Goal: Task Accomplishment & Management: Complete application form

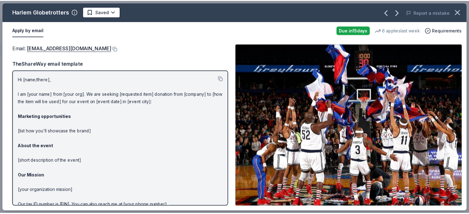
scroll to position [832, 0]
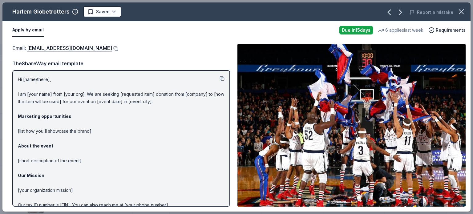
click at [112, 49] on button at bounding box center [115, 48] width 6 height 5
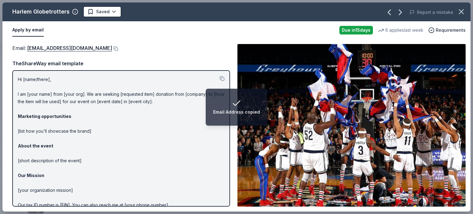
drag, startPoint x: 224, startPoint y: 185, endPoint x: 226, endPoint y: 165, distance: 19.5
click at [225, 184] on div "Hi [name/there], I am [your name] from [your org]. We are seeking [requested it…" at bounding box center [121, 138] width 218 height 136
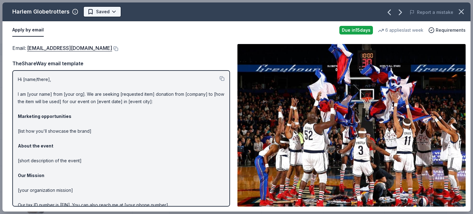
click at [108, 16] on body "Acorns to Oaks Gala Track · 116 Discover Earn Rewards 97 Saved 19 Applied Appro…" at bounding box center [234, 107] width 469 height 214
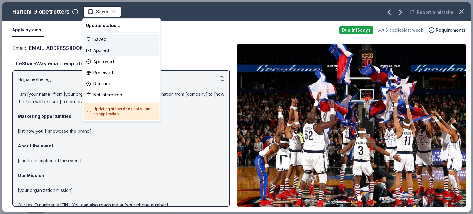
drag, startPoint x: 100, startPoint y: 61, endPoint x: 102, endPoint y: 54, distance: 7.5
click at [102, 54] on div "Update status... Saved Applied Approved Received Declined Not interested Updati…" at bounding box center [121, 69] width 79 height 103
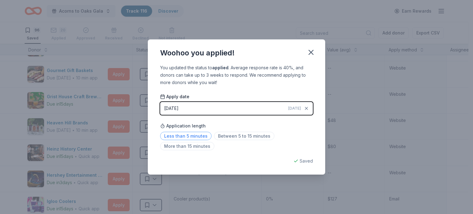
click at [204, 137] on span "Less than 5 minutes" at bounding box center [185, 136] width 51 height 8
drag, startPoint x: 307, startPoint y: 44, endPoint x: 315, endPoint y: 53, distance: 12.0
click at [308, 45] on div "Woohoo you applied!" at bounding box center [236, 51] width 177 height 25
click at [315, 53] on icon "button" at bounding box center [311, 52] width 9 height 9
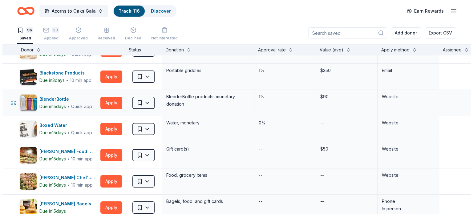
scroll to position [62, 0]
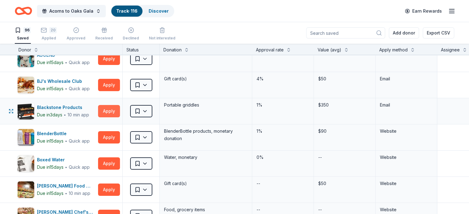
click at [120, 114] on button "Apply" at bounding box center [109, 111] width 22 height 12
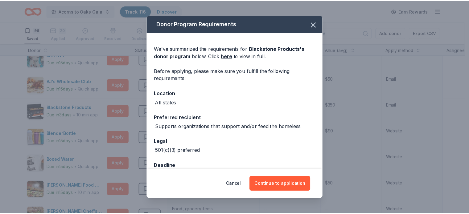
scroll to position [17, 0]
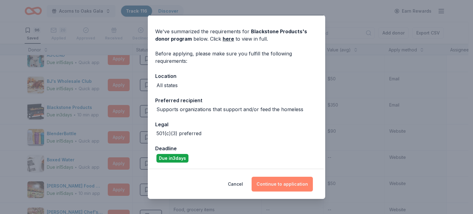
click at [278, 180] on button "Continue to application" at bounding box center [282, 184] width 61 height 15
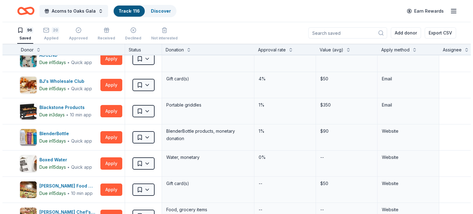
scroll to position [0, 0]
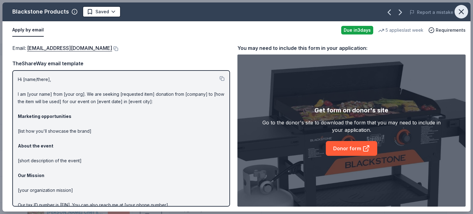
click at [458, 9] on icon "button" at bounding box center [461, 11] width 9 height 9
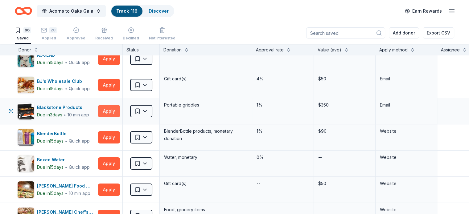
click at [120, 109] on button "Apply" at bounding box center [109, 111] width 22 height 12
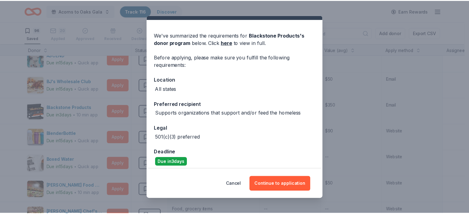
scroll to position [17, 0]
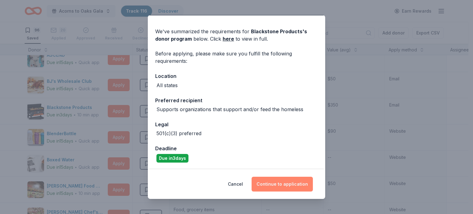
click at [293, 185] on button "Continue to application" at bounding box center [282, 184] width 61 height 15
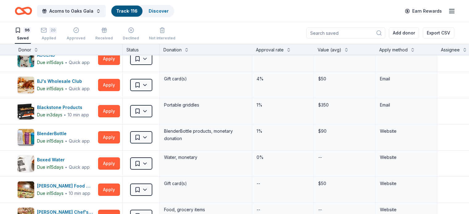
scroll to position [0, 0]
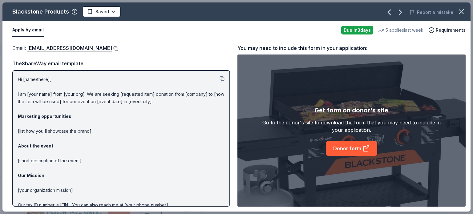
click at [116, 48] on button at bounding box center [115, 48] width 6 height 5
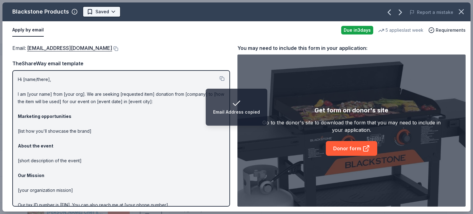
click at [114, 12] on html "Email Address copied Acorns to Oaks Gala Track · 116 Discover Earn Rewards 96 S…" at bounding box center [236, 107] width 473 height 214
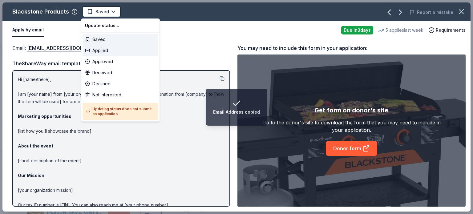
click at [108, 51] on div "Applied" at bounding box center [121, 50] width 76 height 11
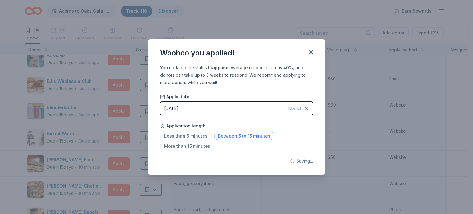
click at [225, 138] on span "Between 5 to 15 minutes" at bounding box center [244, 136] width 60 height 8
click at [308, 58] on button "button" at bounding box center [311, 53] width 14 height 14
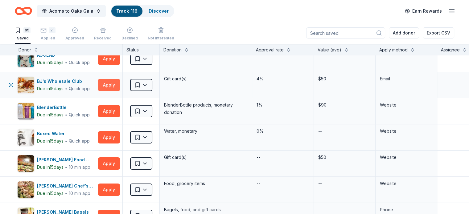
click at [116, 84] on button "Apply" at bounding box center [109, 85] width 22 height 12
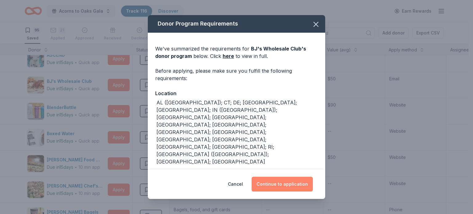
click at [292, 177] on button "Continue to application" at bounding box center [282, 184] width 61 height 15
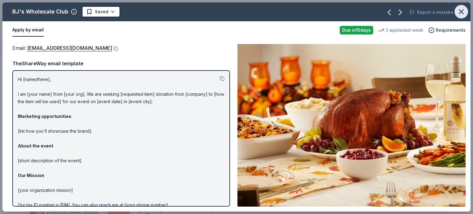
click at [461, 17] on button "button" at bounding box center [462, 12] width 14 height 14
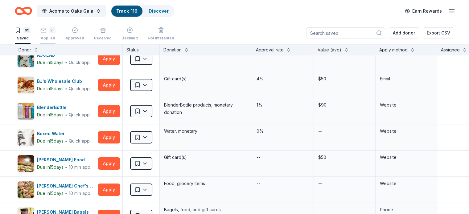
click at [55, 40] on button "21 Applied" at bounding box center [47, 34] width 15 height 19
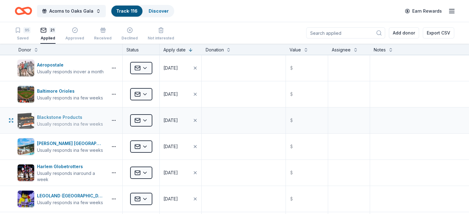
click at [78, 124] on div "Usually responds in a few weeks" at bounding box center [70, 124] width 66 height 6
click at [126, 121] on body "Acorns to Oaks Gala Track · 116 Discover Earn Rewards 95 Saved 21 Applied Appro…" at bounding box center [234, 107] width 469 height 214
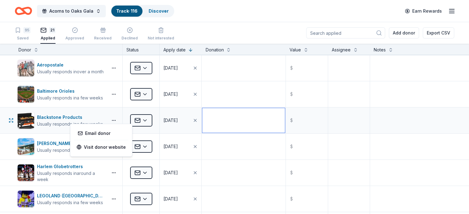
click at [243, 119] on textarea at bounding box center [243, 120] width 83 height 25
click at [15, 121] on button "button" at bounding box center [10, 120] width 7 height 7
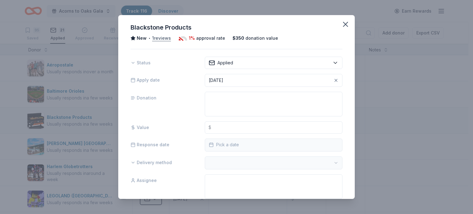
click at [165, 36] on button "1 reviews" at bounding box center [161, 38] width 19 height 7
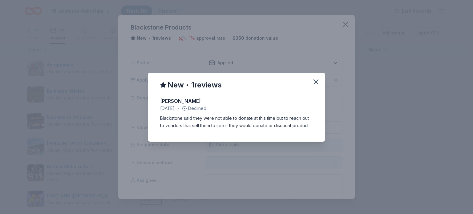
click at [341, 25] on div "New • 1 reviews [PERSON_NAME] [DATE] • Declined Blackstone said they were not a…" at bounding box center [236, 107] width 473 height 214
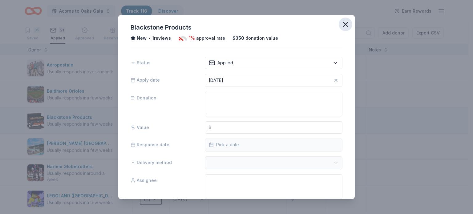
click at [340, 29] on button "button" at bounding box center [346, 25] width 14 height 14
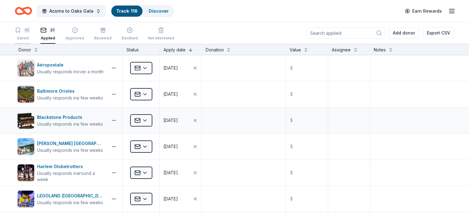
click at [31, 28] on div "95" at bounding box center [26, 30] width 7 height 6
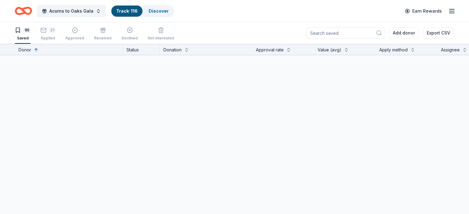
click at [31, 31] on div "95" at bounding box center [26, 30] width 7 height 6
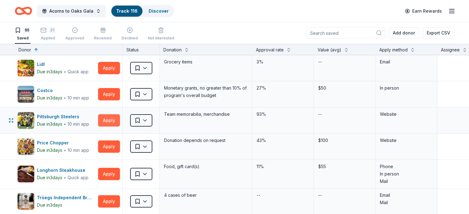
click at [120, 122] on button "Apply" at bounding box center [109, 120] width 22 height 12
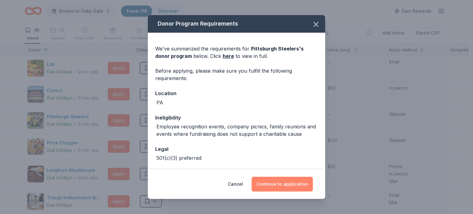
click at [258, 181] on button "Continue to application" at bounding box center [282, 184] width 61 height 15
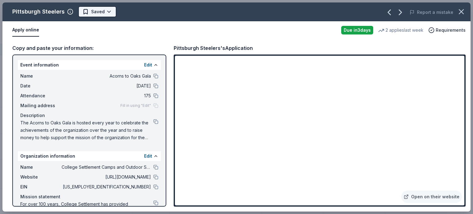
click at [107, 11] on html "Acorns to Oaks Gala Track · 116 Discover Earn Rewards 95 Saved 21 Applied Appro…" at bounding box center [236, 107] width 473 height 214
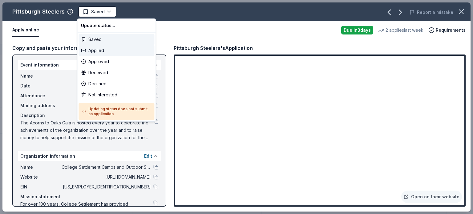
click at [100, 55] on div "Applied" at bounding box center [117, 50] width 76 height 11
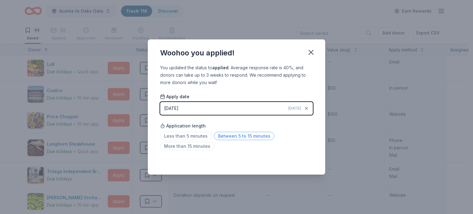
click at [229, 139] on span "Between 5 to 15 minutes" at bounding box center [244, 136] width 60 height 8
click at [313, 53] on icon "button" at bounding box center [311, 52] width 9 height 9
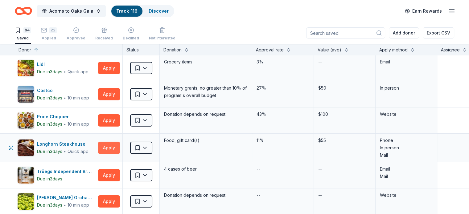
click at [120, 145] on button "Apply" at bounding box center [109, 148] width 22 height 12
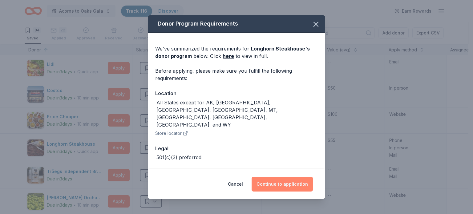
click at [282, 182] on button "Continue to application" at bounding box center [282, 184] width 61 height 15
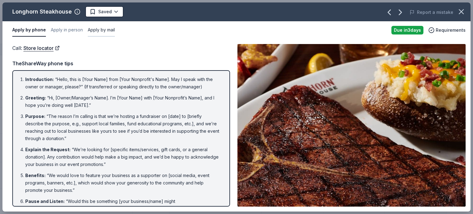
click at [94, 27] on button "Apply by mail" at bounding box center [101, 30] width 27 height 13
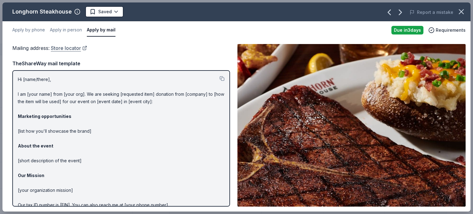
click at [80, 50] on link "Store locator" at bounding box center [69, 48] width 36 height 8
click at [54, 28] on button "Apply in person" at bounding box center [66, 30] width 32 height 13
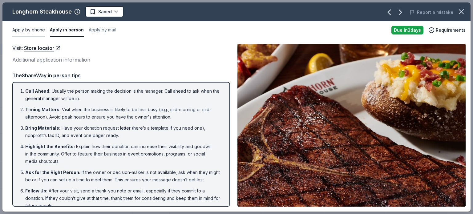
click at [33, 30] on button "Apply by phone" at bounding box center [28, 30] width 33 height 13
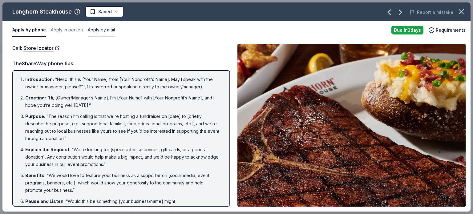
click at [92, 26] on button "Apply by mail" at bounding box center [101, 30] width 27 height 13
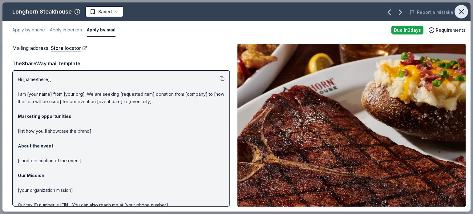
click at [463, 11] on icon "button" at bounding box center [461, 11] width 9 height 9
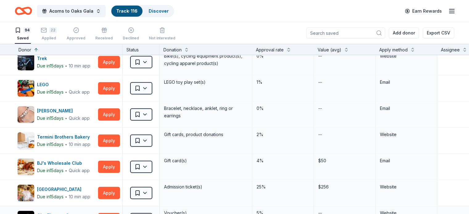
scroll to position [1448, 0]
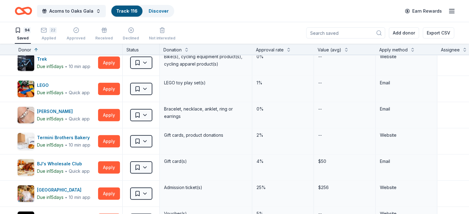
click at [407, 47] on div "Apply method" at bounding box center [393, 49] width 28 height 7
click at [417, 48] on div "Apply method" at bounding box center [406, 49] width 54 height 7
click at [415, 48] on button at bounding box center [412, 49] width 5 height 6
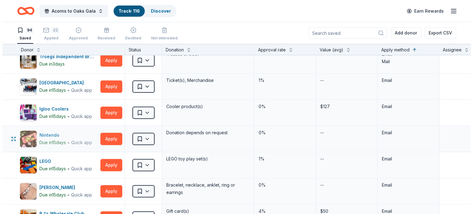
scroll to position [462, 0]
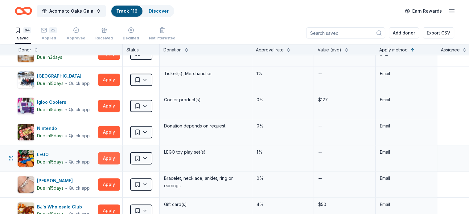
click at [120, 160] on button "Apply" at bounding box center [109, 158] width 22 height 12
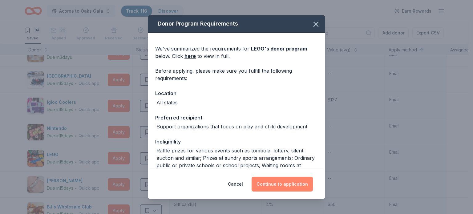
click at [282, 181] on button "Continue to application" at bounding box center [282, 184] width 61 height 15
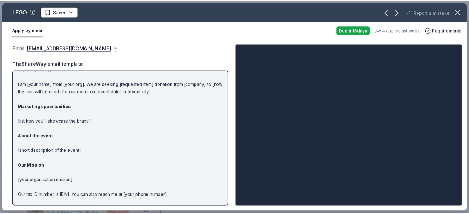
scroll to position [0, 0]
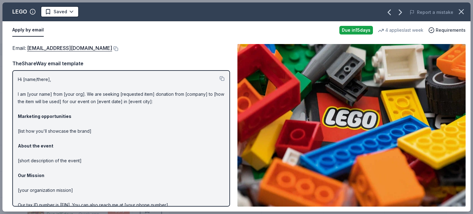
click at [112, 47] on button at bounding box center [115, 48] width 6 height 5
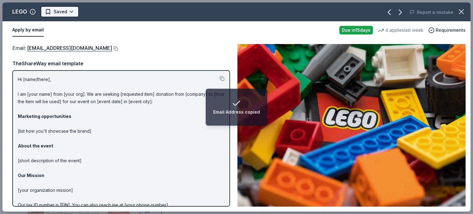
click at [66, 10] on html "Email Address copied Acorns to Oaks Gala Track · 116 Discover Earn Rewards 94 S…" at bounding box center [236, 107] width 473 height 214
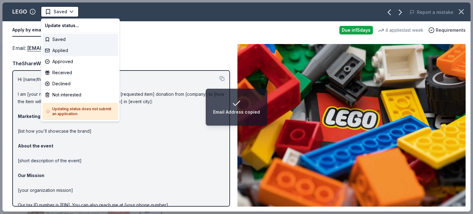
click at [66, 49] on div "Applied" at bounding box center [81, 50] width 76 height 11
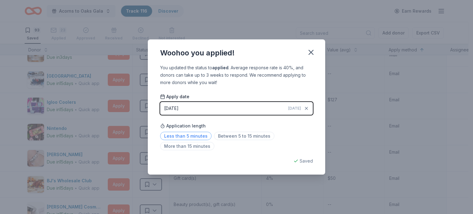
click at [202, 135] on span "Less than 5 minutes" at bounding box center [185, 136] width 51 height 8
click at [309, 52] on icon "button" at bounding box center [311, 52] width 9 height 9
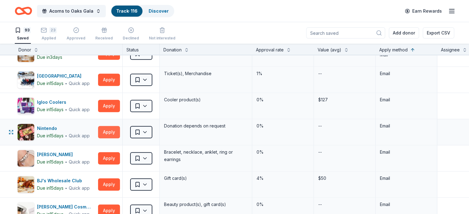
click at [120, 132] on button "Apply" at bounding box center [109, 132] width 22 height 12
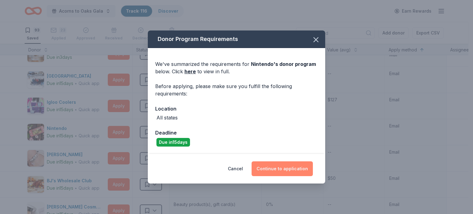
click at [296, 166] on button "Continue to application" at bounding box center [282, 168] width 61 height 15
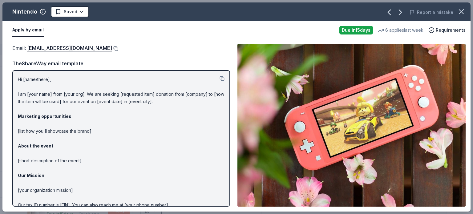
click at [118, 47] on button at bounding box center [115, 48] width 6 height 5
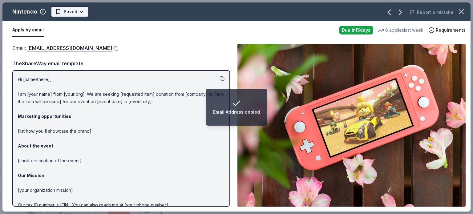
click at [79, 13] on html "Email Address copied Acorns to Oaks Gala Track · 116 Discover Earn Rewards 93 S…" at bounding box center [236, 107] width 473 height 214
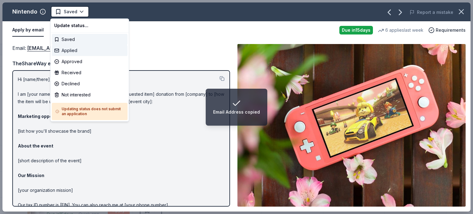
click at [83, 52] on div "Applied" at bounding box center [90, 50] width 76 height 11
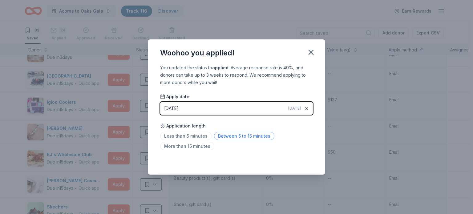
click at [232, 137] on span "Between 5 to 15 minutes" at bounding box center [244, 136] width 60 height 8
click at [313, 53] on icon "button" at bounding box center [311, 52] width 9 height 9
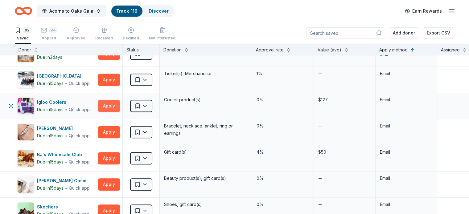
click at [118, 107] on button "Apply" at bounding box center [109, 106] width 22 height 12
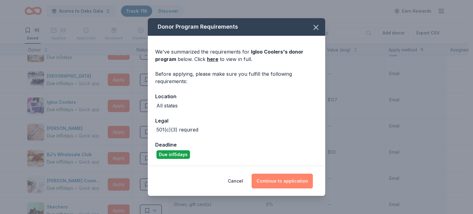
click at [288, 177] on button "Continue to application" at bounding box center [282, 181] width 61 height 15
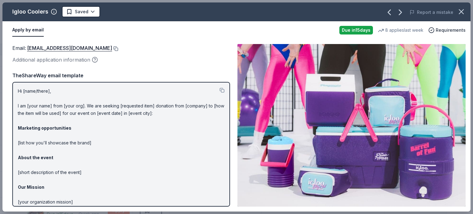
click at [112, 51] on button at bounding box center [115, 48] width 6 height 5
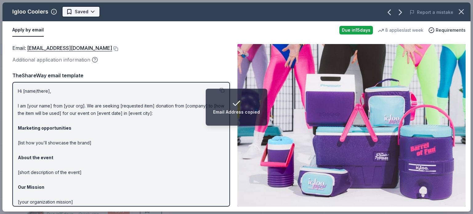
click at [94, 12] on html "Email Address copied Acorns to Oaks Gala Track · 116 Discover Earn Rewards 92 S…" at bounding box center [236, 107] width 473 height 214
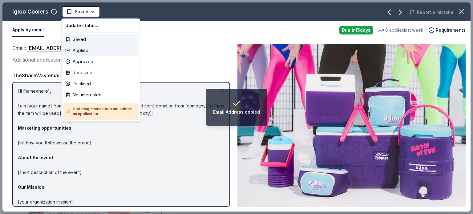
click at [90, 51] on div "Applied" at bounding box center [101, 50] width 76 height 11
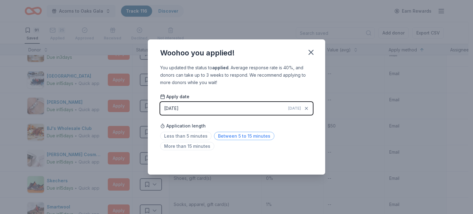
click at [233, 136] on span "Between 5 to 15 minutes" at bounding box center [244, 136] width 60 height 8
click at [311, 56] on icon "button" at bounding box center [311, 52] width 9 height 9
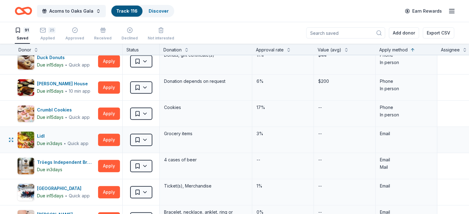
scroll to position [339, 0]
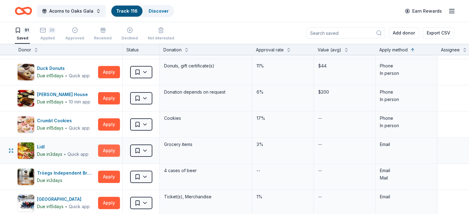
click at [116, 147] on button "Apply" at bounding box center [109, 151] width 22 height 12
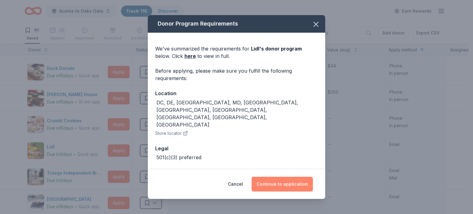
click at [277, 181] on button "Continue to application" at bounding box center [282, 184] width 61 height 15
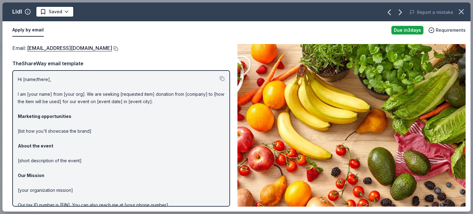
click at [112, 48] on button at bounding box center [115, 48] width 6 height 5
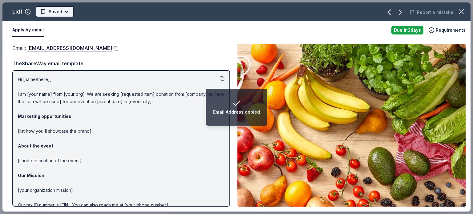
click at [70, 10] on html "Email Address copied Acorns to Oaks Gala Track · 116 Discover Earn Rewards 91 S…" at bounding box center [236, 107] width 473 height 214
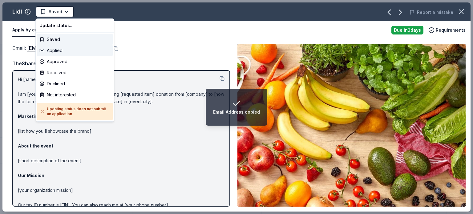
click at [67, 54] on div "Applied" at bounding box center [75, 50] width 76 height 11
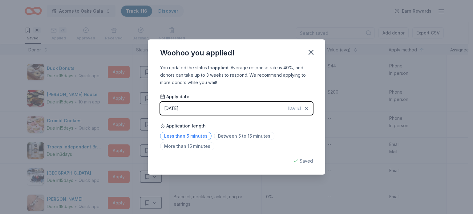
click at [207, 136] on span "Less than 5 minutes" at bounding box center [185, 136] width 51 height 8
click at [313, 57] on button "button" at bounding box center [311, 53] width 14 height 14
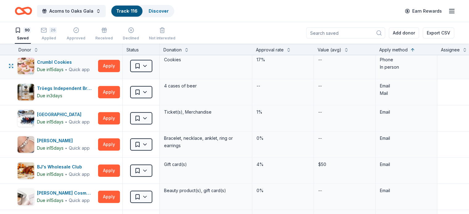
scroll to position [401, 0]
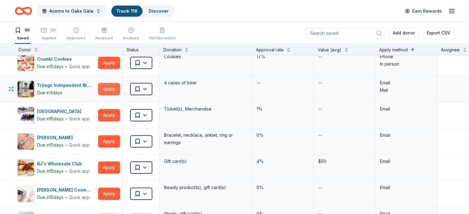
click at [120, 84] on button "Apply" at bounding box center [109, 89] width 22 height 12
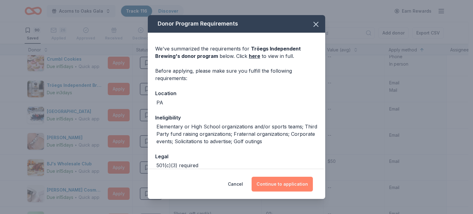
click at [261, 185] on button "Continue to application" at bounding box center [282, 184] width 61 height 15
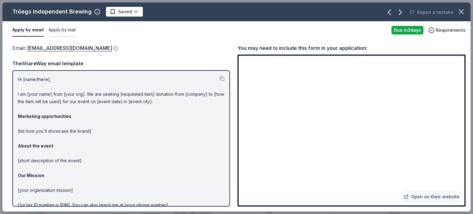
click at [61, 32] on button "Apply by mail" at bounding box center [62, 30] width 27 height 13
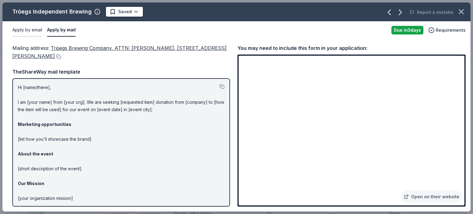
click at [34, 26] on button "Apply by email" at bounding box center [27, 30] width 30 height 13
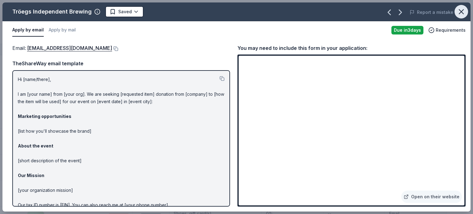
click at [460, 16] on button "button" at bounding box center [462, 12] width 14 height 14
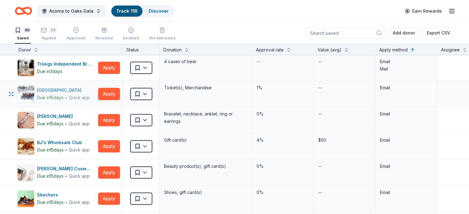
scroll to position [431, 0]
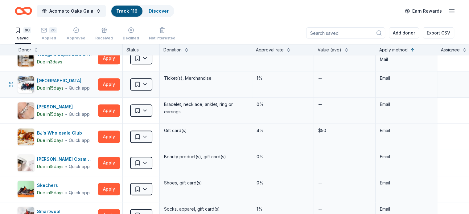
click at [122, 85] on div "[GEOGRAPHIC_DATA] Due [DATE] ∙ Quick app Apply" at bounding box center [69, 84] width 108 height 26
click at [120, 87] on button "Apply" at bounding box center [109, 84] width 22 height 12
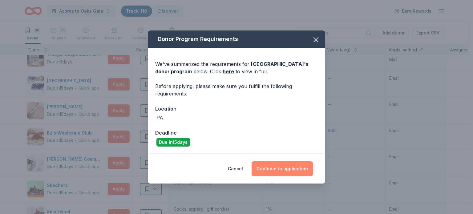
click at [263, 164] on button "Continue to application" at bounding box center [282, 168] width 61 height 15
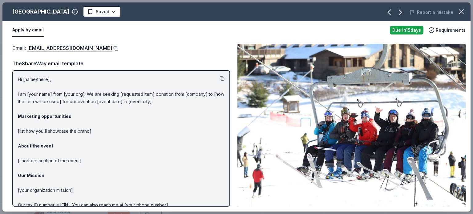
click at [112, 47] on button at bounding box center [115, 48] width 6 height 5
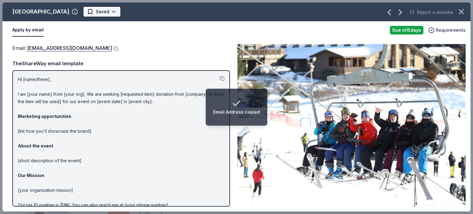
click at [124, 16] on body "Email Address copied Acorns to Oaks Gala Track · 116 Discover Earn Rewards 90 S…" at bounding box center [234, 107] width 469 height 214
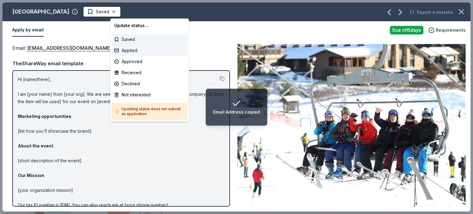
click at [135, 52] on div "Applied" at bounding box center [150, 50] width 76 height 11
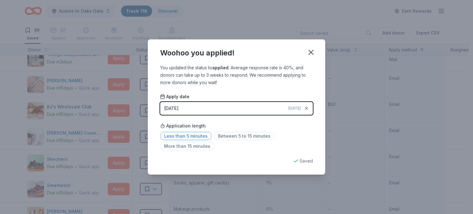
click at [205, 136] on span "Less than 5 minutes" at bounding box center [185, 136] width 51 height 8
drag, startPoint x: 317, startPoint y: 59, endPoint x: 314, endPoint y: 59, distance: 3.7
click at [317, 59] on div "Woohoo you applied!" at bounding box center [236, 51] width 177 height 25
click at [310, 56] on icon "button" at bounding box center [311, 52] width 9 height 9
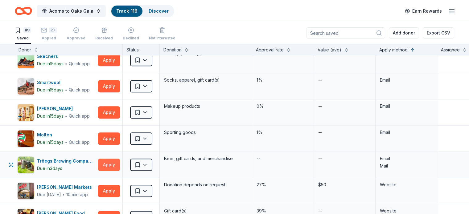
scroll to position [524, 0]
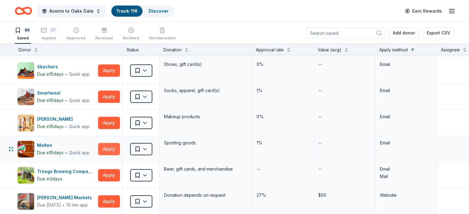
click at [115, 146] on button "Apply" at bounding box center [109, 149] width 22 height 12
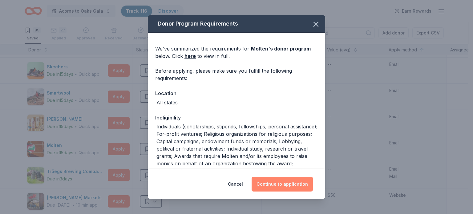
click at [275, 184] on button "Continue to application" at bounding box center [282, 184] width 61 height 15
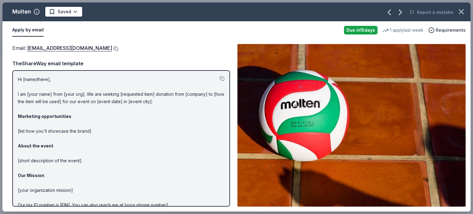
click at [112, 48] on button at bounding box center [115, 48] width 6 height 5
click at [71, 8] on html "Acorns to Oaks Gala Track · 116 Discover Earn Rewards 89 Saved 27 Applied Appro…" at bounding box center [236, 107] width 473 height 214
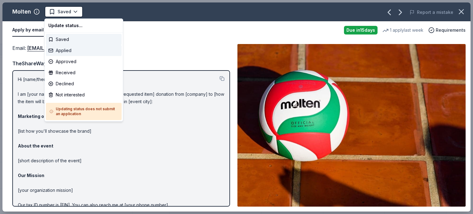
click at [65, 50] on div "Applied" at bounding box center [84, 50] width 76 height 11
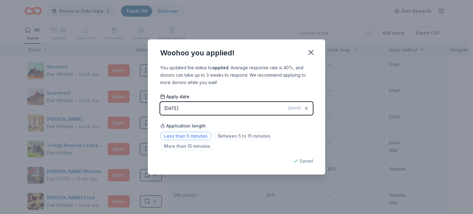
click at [195, 135] on span "Less than 5 minutes" at bounding box center [185, 136] width 51 height 8
click at [308, 52] on icon "button" at bounding box center [311, 52] width 9 height 9
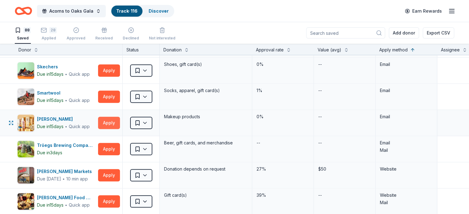
click at [114, 121] on button "Apply" at bounding box center [109, 123] width 22 height 12
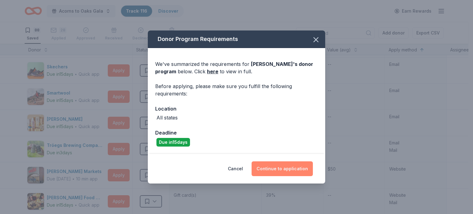
click at [301, 173] on button "Continue to application" at bounding box center [282, 168] width 61 height 15
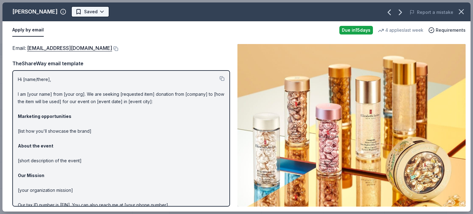
click at [97, 13] on html "Acorns to Oaks Gala Track · 116 Discover Earn Rewards 88 Saved 28 Applied Appro…" at bounding box center [236, 107] width 473 height 214
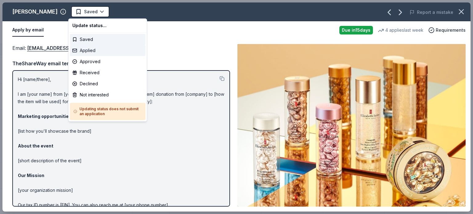
click at [103, 51] on div "Applied" at bounding box center [108, 50] width 76 height 11
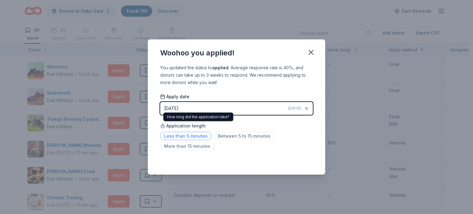
drag, startPoint x: 198, startPoint y: 138, endPoint x: 207, endPoint y: 134, distance: 10.4
click at [198, 138] on span "Less than 5 minutes" at bounding box center [185, 136] width 51 height 8
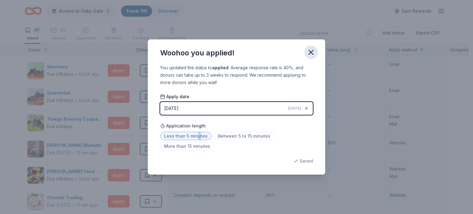
click at [311, 50] on icon "button" at bounding box center [311, 52] width 9 height 9
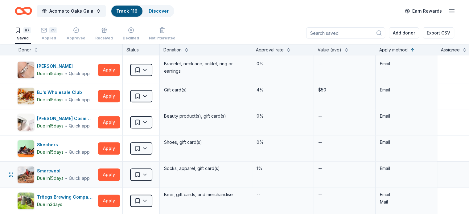
scroll to position [431, 0]
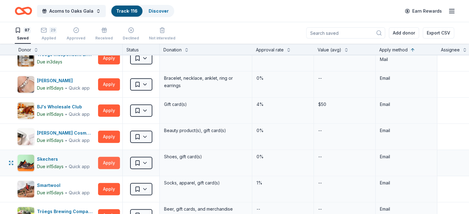
click at [113, 164] on button "Apply" at bounding box center [109, 163] width 22 height 12
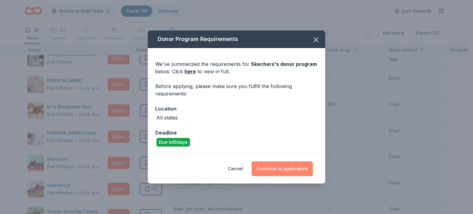
click at [273, 168] on button "Continue to application" at bounding box center [282, 168] width 61 height 15
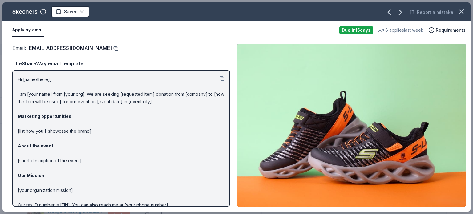
click at [112, 46] on button at bounding box center [115, 48] width 6 height 5
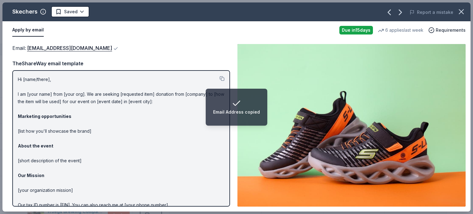
click at [83, 14] on html "Email Address copied Acorns to Oaks Gala Track · 116 Discover Earn Rewards 87 S…" at bounding box center [236, 107] width 473 height 214
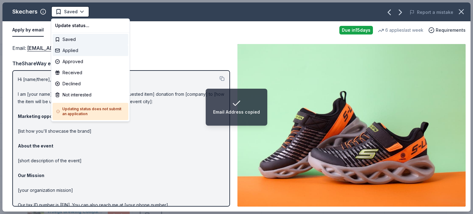
click at [80, 53] on div "Applied" at bounding box center [91, 50] width 76 height 11
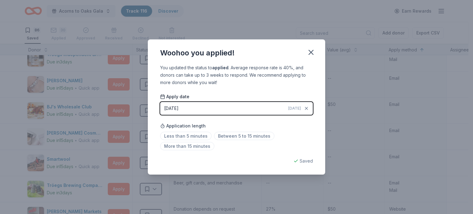
click at [317, 53] on button "button" at bounding box center [311, 53] width 14 height 14
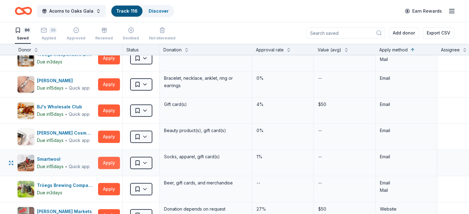
click at [120, 164] on button "Apply" at bounding box center [109, 163] width 22 height 12
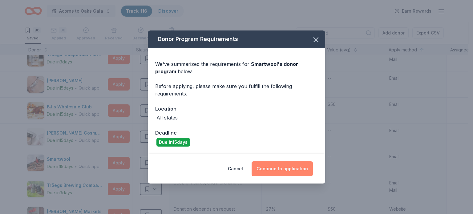
click at [274, 173] on button "Continue to application" at bounding box center [282, 168] width 61 height 15
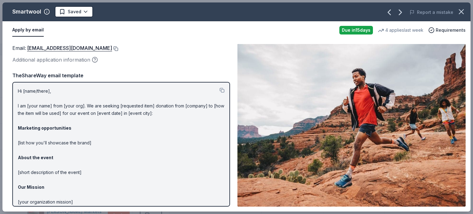
click at [113, 47] on button at bounding box center [115, 48] width 6 height 5
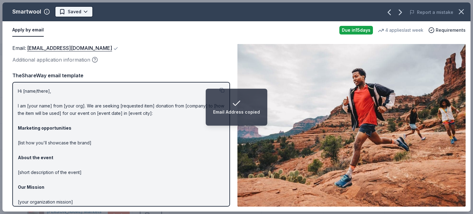
click at [73, 12] on html "Email Address copied Acorns to Oaks Gala Track · 116 Discover Earn Rewards 86 S…" at bounding box center [236, 107] width 473 height 214
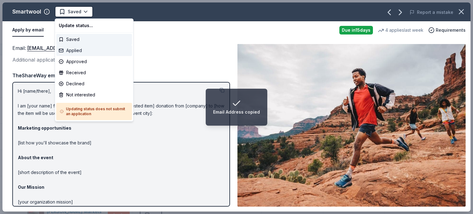
click at [79, 54] on div "Applied" at bounding box center [94, 50] width 76 height 11
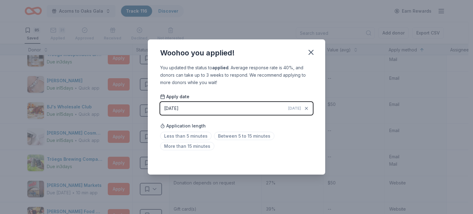
drag, startPoint x: 193, startPoint y: 135, endPoint x: 294, endPoint y: 88, distance: 111.5
click at [193, 135] on span "Less than 5 minutes" at bounding box center [185, 136] width 51 height 8
click at [315, 54] on icon "button" at bounding box center [311, 52] width 9 height 9
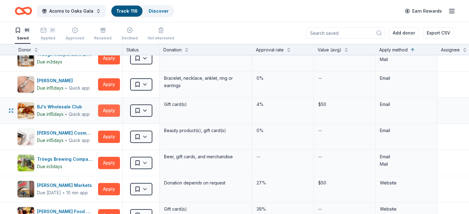
click at [112, 112] on button "Apply" at bounding box center [109, 110] width 22 height 12
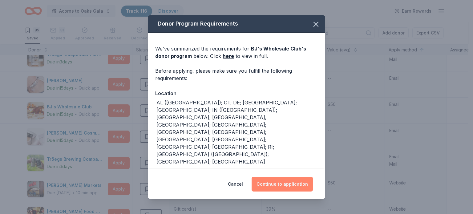
click at [282, 180] on button "Continue to application" at bounding box center [282, 184] width 61 height 15
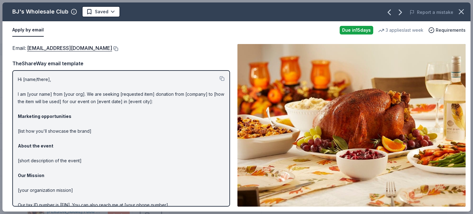
click at [112, 47] on button at bounding box center [115, 48] width 6 height 5
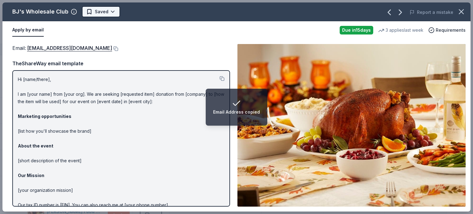
drag, startPoint x: 120, startPoint y: 11, endPoint x: 112, endPoint y: 15, distance: 9.0
click at [120, 12] on div "BJ's Wholesale Club Saved" at bounding box center [142, 11] width 281 height 11
click at [112, 15] on html "Email Address copied Acorns to Oaks Gala Track · 116 Discover Earn Rewards 85 S…" at bounding box center [236, 107] width 473 height 214
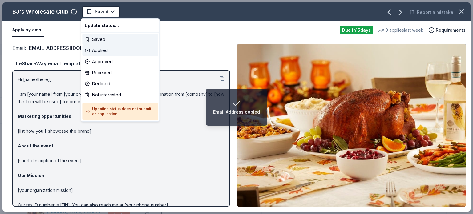
click at [111, 53] on div "Applied" at bounding box center [120, 50] width 76 height 11
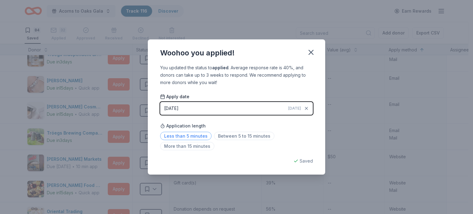
click at [200, 135] on span "Less than 5 minutes" at bounding box center [185, 136] width 51 height 8
click at [311, 53] on icon "button" at bounding box center [311, 52] width 9 height 9
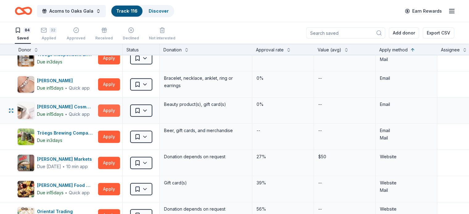
click at [110, 111] on button "Apply" at bounding box center [109, 110] width 22 height 12
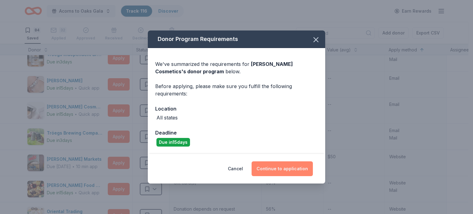
click at [266, 168] on button "Continue to application" at bounding box center [282, 168] width 61 height 15
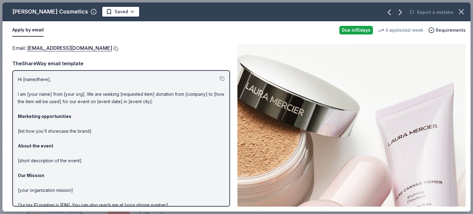
click at [112, 50] on button at bounding box center [115, 48] width 6 height 5
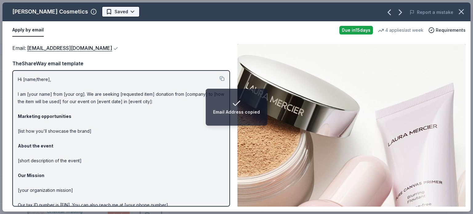
click at [100, 11] on html "Email Address copied Acorns to Oaks Gala Track · 116 Discover Earn Rewards 84 S…" at bounding box center [236, 107] width 473 height 214
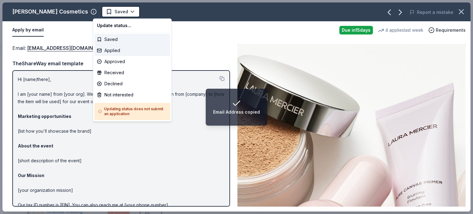
click at [116, 54] on div "Applied" at bounding box center [133, 50] width 76 height 11
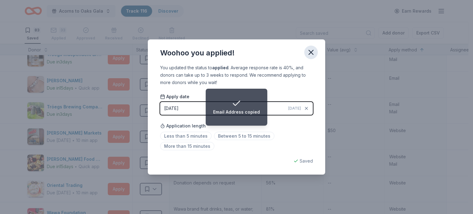
click at [316, 50] on button "button" at bounding box center [311, 53] width 14 height 14
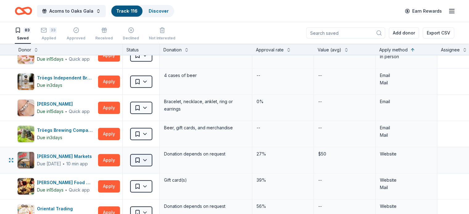
scroll to position [370, 0]
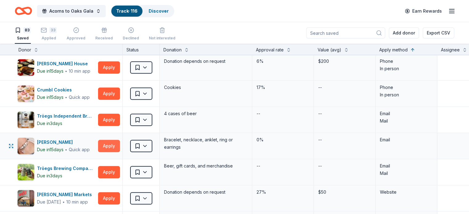
click at [120, 146] on button "Apply" at bounding box center [109, 146] width 22 height 12
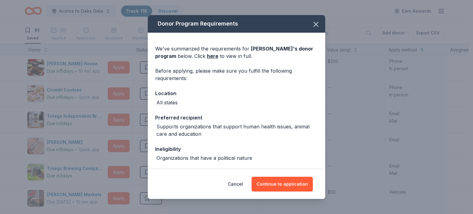
click at [295, 193] on div "Cancel Continue to application" at bounding box center [236, 184] width 177 height 30
click at [283, 181] on button "Continue to application" at bounding box center [282, 184] width 61 height 15
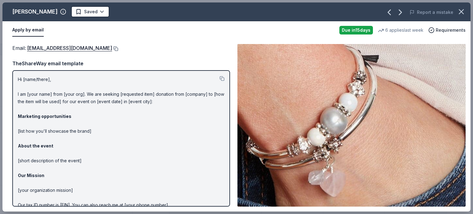
click at [112, 49] on button at bounding box center [115, 48] width 6 height 5
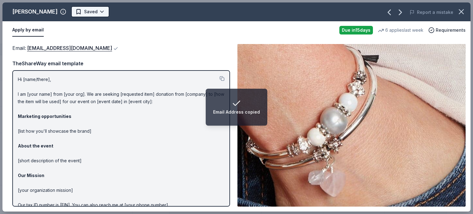
click at [88, 14] on html "Email Address copied Acorns to Oaks Gala Track · 116 Discover Earn Rewards 83 S…" at bounding box center [236, 107] width 473 height 214
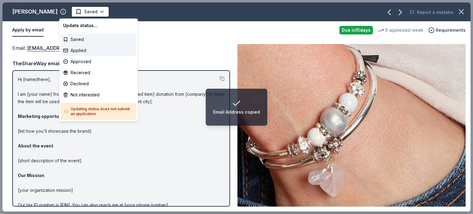
click at [85, 48] on div "Applied" at bounding box center [99, 50] width 76 height 11
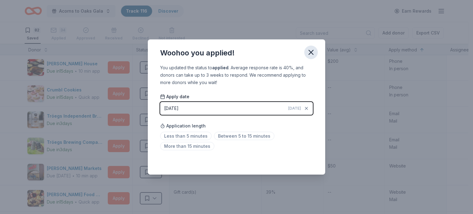
click at [313, 49] on icon "button" at bounding box center [311, 52] width 9 height 9
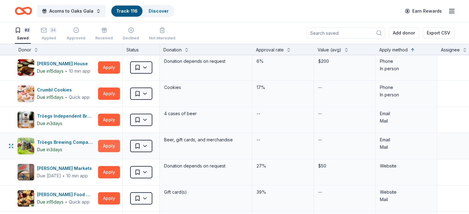
click at [113, 146] on button "Apply" at bounding box center [109, 146] width 22 height 12
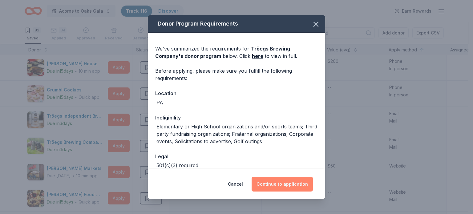
click at [271, 181] on button "Continue to application" at bounding box center [282, 184] width 61 height 15
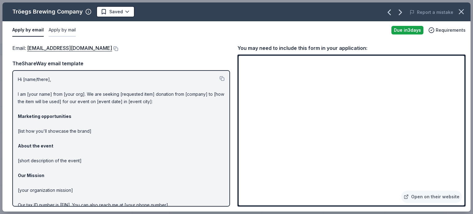
click at [63, 31] on button "Apply by mail" at bounding box center [62, 30] width 27 height 13
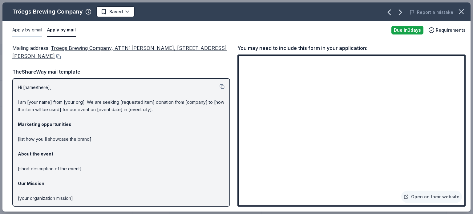
click at [38, 30] on button "Apply by email" at bounding box center [27, 30] width 30 height 13
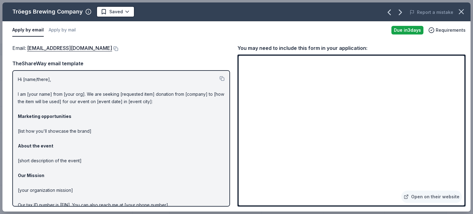
click at [85, 51] on div "Email : [EMAIL_ADDRESS][DOMAIN_NAME]" at bounding box center [121, 48] width 218 height 8
click at [112, 47] on button at bounding box center [115, 48] width 6 height 5
click at [120, 14] on html "Acorns to Oaks Gala Track · 116 Discover Earn Rewards 82 Saved 34 Applied Appro…" at bounding box center [236, 107] width 473 height 214
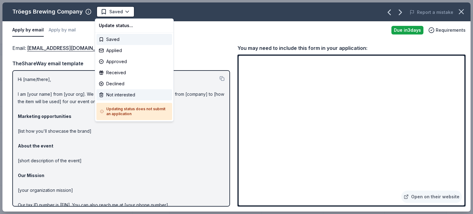
click at [120, 99] on div "Not interested" at bounding box center [134, 94] width 76 height 11
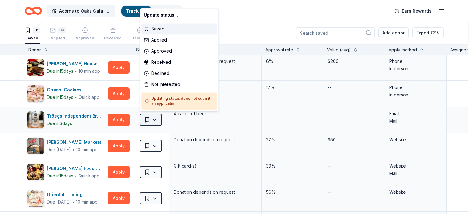
click at [153, 119] on html "Acorns to Oaks Gala Track · 115 Discover Earn Rewards 81 Saved 34 Applied Appro…" at bounding box center [236, 107] width 473 height 214
click at [170, 85] on div "Not interested" at bounding box center [179, 84] width 76 height 11
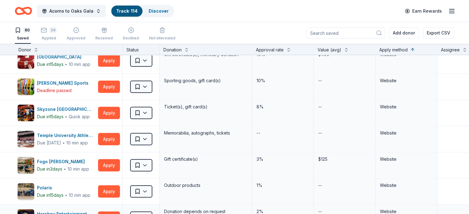
scroll to position [1602, 0]
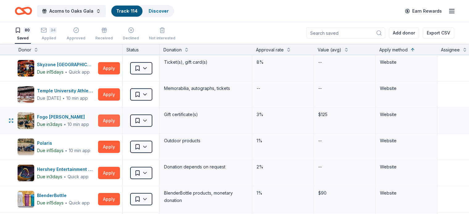
click at [117, 115] on button "Apply" at bounding box center [109, 121] width 22 height 12
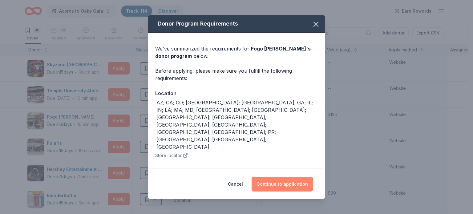
click at [278, 178] on button "Continue to application" at bounding box center [282, 184] width 61 height 15
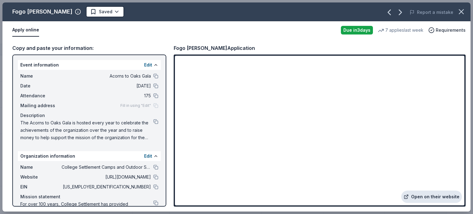
click at [425, 199] on link "Open on their website" at bounding box center [431, 197] width 61 height 12
click at [97, 14] on html "Acorns to Oaks Gala Track · 114 Discover Earn Rewards 80 Saved 34 Applied Appro…" at bounding box center [236, 107] width 473 height 214
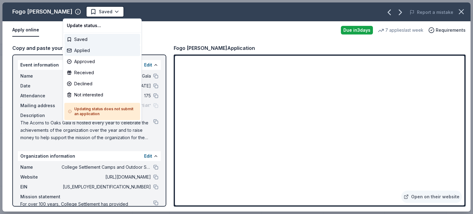
click at [94, 52] on div "Applied" at bounding box center [102, 50] width 76 height 11
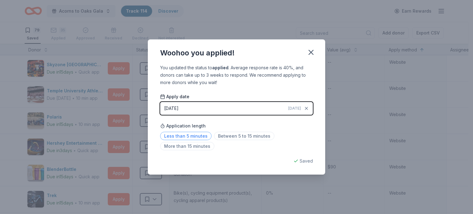
click at [196, 136] on span "Less than 5 minutes" at bounding box center [185, 136] width 51 height 8
click at [311, 58] on button "button" at bounding box center [311, 53] width 14 height 14
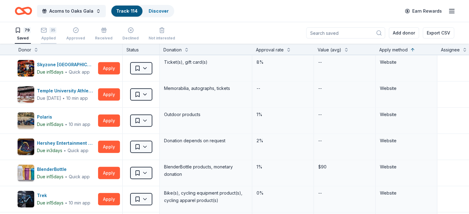
click at [56, 40] on div "Applied" at bounding box center [49, 38] width 16 height 5
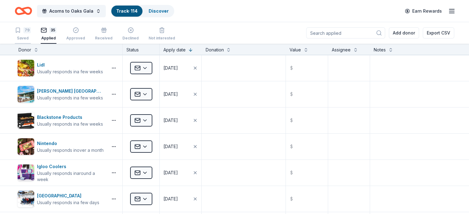
click at [31, 34] on div "79 Saved" at bounding box center [23, 34] width 16 height 14
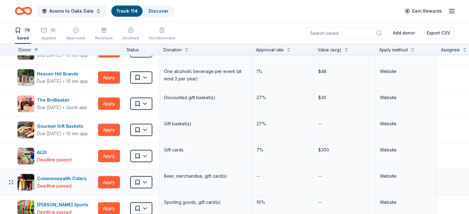
scroll to position [1847, 0]
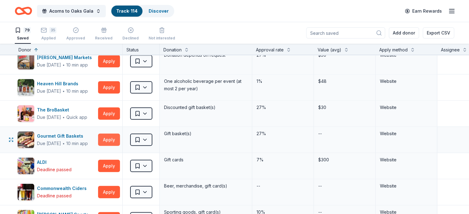
click at [120, 134] on button "Apply" at bounding box center [109, 140] width 22 height 12
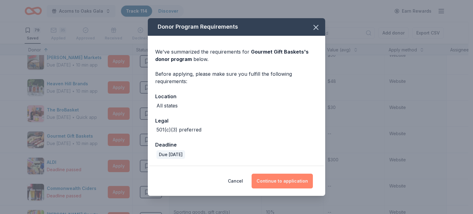
click at [275, 183] on button "Continue to application" at bounding box center [282, 181] width 61 height 15
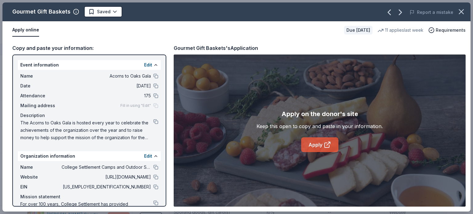
click at [316, 141] on link "Apply" at bounding box center [319, 144] width 37 height 15
click at [462, 13] on icon "button" at bounding box center [461, 11] width 9 height 9
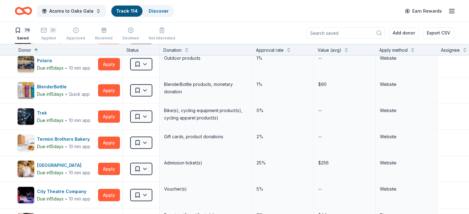
scroll to position [1139, 0]
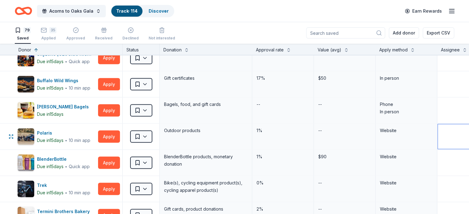
click at [466, 131] on div "Donor Status Donation Approval rate Value (avg) Apply method Assignee Notes Cos…" at bounding box center [234, 129] width 469 height 171
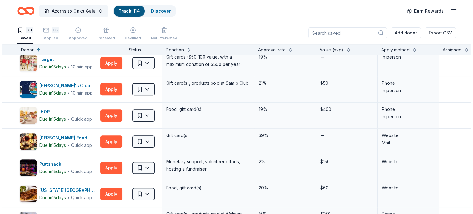
scroll to position [246, 0]
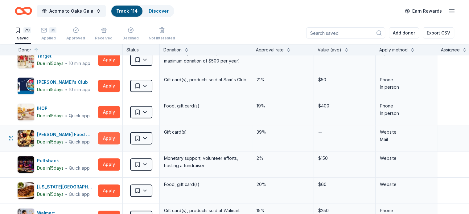
click at [120, 139] on button "Apply" at bounding box center [109, 138] width 22 height 12
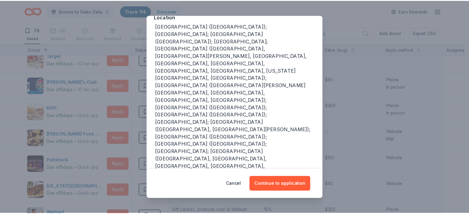
scroll to position [62, 0]
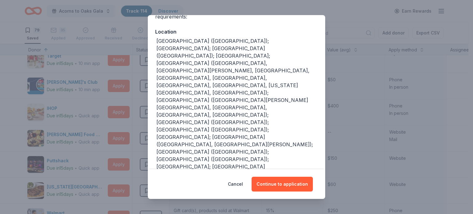
click at [362, 118] on div "Donor Program Requirements We've summarized the requirements for [PERSON_NAME] …" at bounding box center [236, 107] width 473 height 214
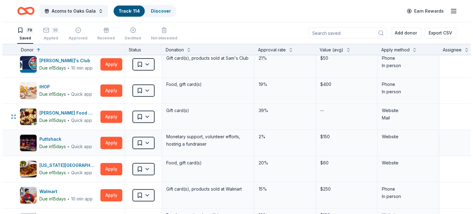
scroll to position [277, 0]
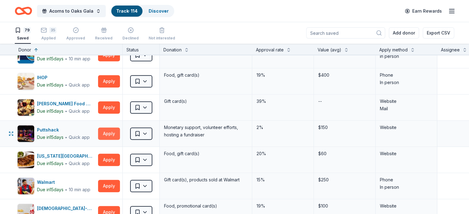
click at [120, 132] on button "Apply" at bounding box center [109, 134] width 22 height 12
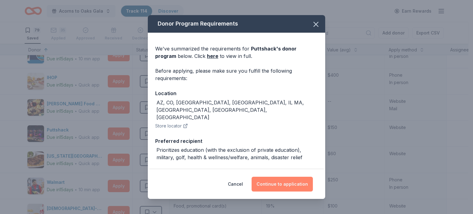
click at [271, 187] on button "Continue to application" at bounding box center [282, 184] width 61 height 15
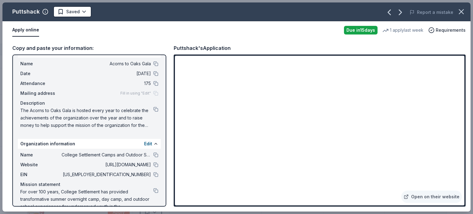
scroll to position [23, 0]
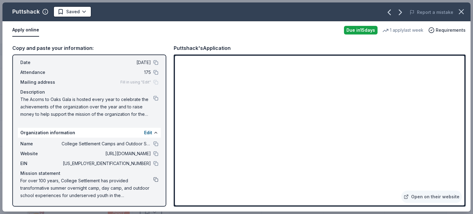
click at [153, 180] on button at bounding box center [155, 179] width 5 height 5
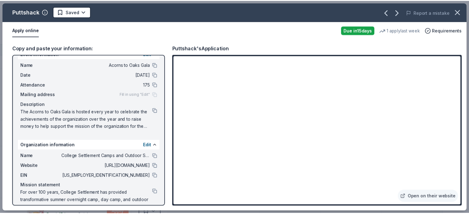
scroll to position [0, 0]
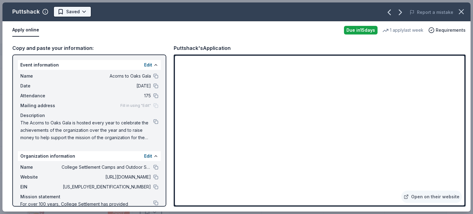
click at [84, 13] on html "Acorns to Oaks Gala Track · 114 Discover Earn Rewards 79 Saved 35 Applied Appro…" at bounding box center [236, 107] width 473 height 214
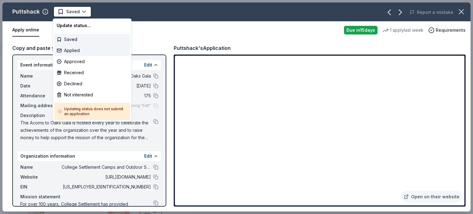
click at [75, 51] on div "Applied" at bounding box center [92, 50] width 76 height 11
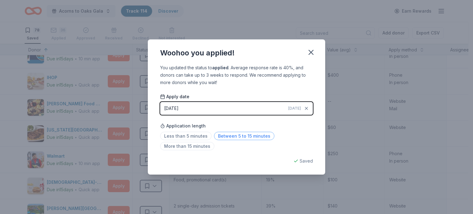
click at [231, 136] on span "Between 5 to 15 minutes" at bounding box center [244, 136] width 60 height 8
click at [311, 52] on icon "button" at bounding box center [311, 52] width 4 height 4
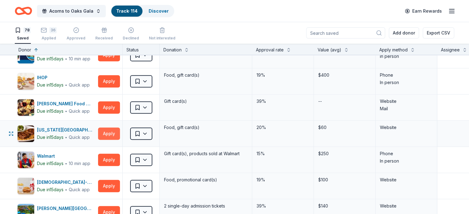
click at [114, 132] on button "Apply" at bounding box center [109, 134] width 22 height 12
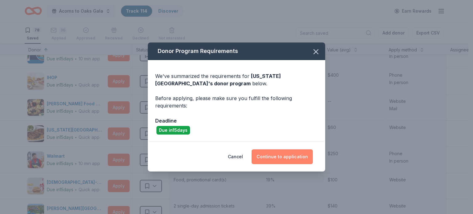
click at [298, 161] on button "Continue to application" at bounding box center [282, 156] width 61 height 15
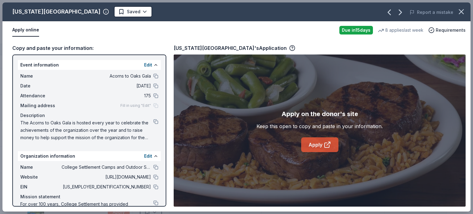
click at [330, 149] on link "Apply" at bounding box center [319, 144] width 37 height 15
click at [99, 11] on html "Acorns to Oaks Gala Track · 114 Discover Earn Rewards 78 Saved 36 Applied Appro…" at bounding box center [236, 107] width 473 height 214
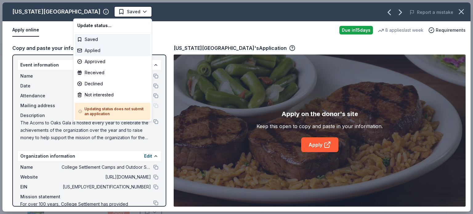
click at [102, 55] on div "Applied" at bounding box center [113, 50] width 76 height 11
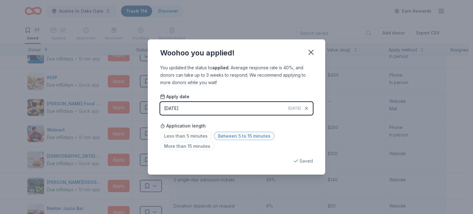
click at [227, 138] on span "Between 5 to 15 minutes" at bounding box center [244, 136] width 60 height 8
click at [310, 51] on icon "button" at bounding box center [311, 52] width 4 height 4
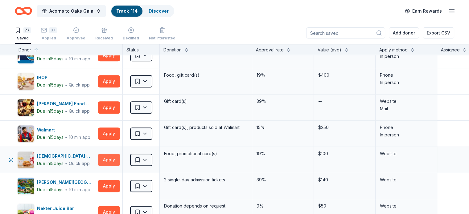
click at [120, 158] on button "Apply" at bounding box center [109, 160] width 22 height 12
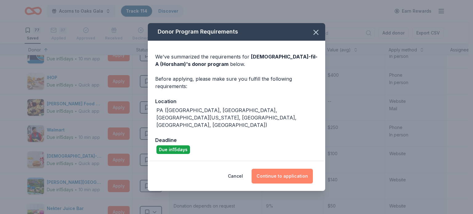
click at [294, 176] on button "Continue to application" at bounding box center [282, 176] width 61 height 15
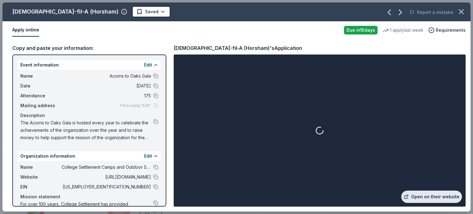
click at [426, 198] on link "Open on their website" at bounding box center [431, 197] width 61 height 12
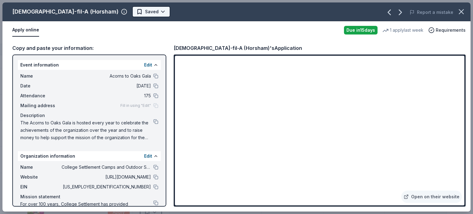
click at [116, 13] on html "Acorns to Oaks Gala Track · 114 Discover Earn Rewards 77 Saved 37 Applied Appro…" at bounding box center [236, 107] width 473 height 214
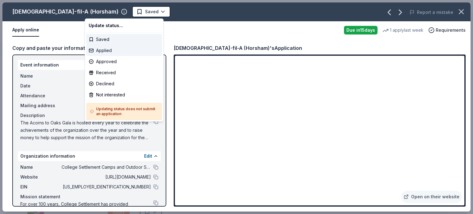
click at [100, 51] on div "Applied" at bounding box center [124, 50] width 76 height 11
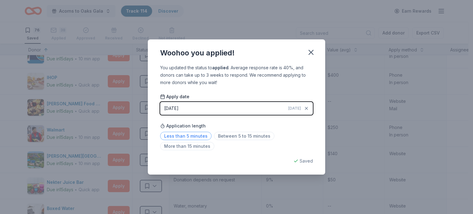
click at [190, 139] on span "Less than 5 minutes" at bounding box center [185, 136] width 51 height 8
click at [313, 54] on icon "button" at bounding box center [311, 52] width 4 height 4
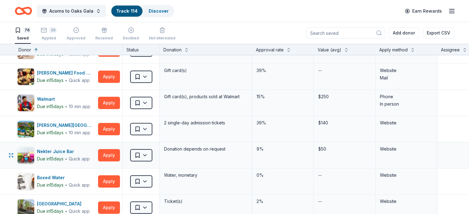
scroll to position [339, 0]
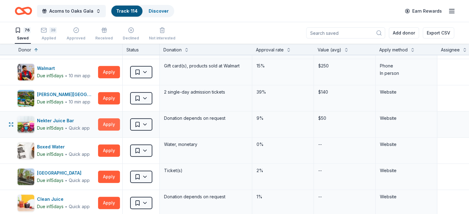
click at [112, 126] on button "Apply" at bounding box center [109, 124] width 22 height 12
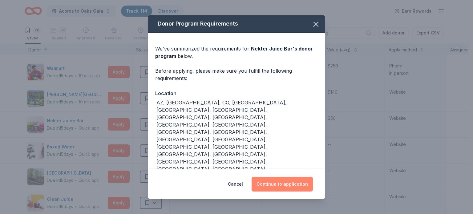
click at [273, 177] on button "Continue to application" at bounding box center [282, 184] width 61 height 15
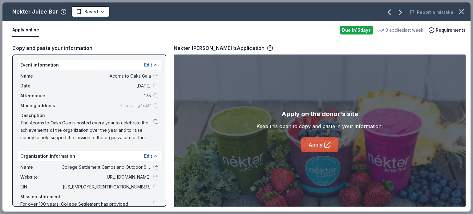
click at [323, 148] on link "Apply" at bounding box center [319, 144] width 37 height 15
drag, startPoint x: 172, startPoint y: 46, endPoint x: 195, endPoint y: 48, distance: 23.2
click at [195, 48] on div "Copy and paste your information: Event information Edit Name Acorns to Oaks Gal…" at bounding box center [236, 125] width 468 height 173
drag, startPoint x: 58, startPoint y: 14, endPoint x: 36, endPoint y: 7, distance: 23.3
click at [36, 7] on div "Nekter Juice Bar" at bounding box center [39, 12] width 54 height 10
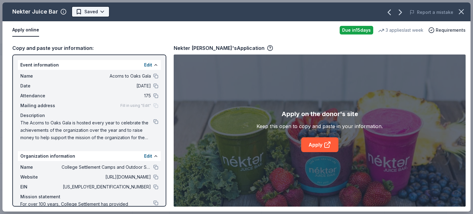
click at [105, 12] on html "Acorns to Oaks Gala Track · 114 Discover Earn Rewards 76 Saved 38 Applied Appro…" at bounding box center [236, 107] width 473 height 214
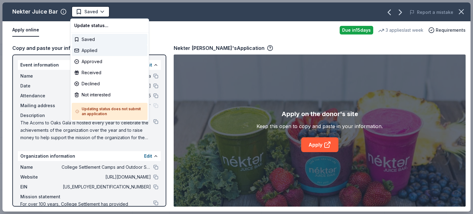
click at [105, 52] on div "Applied" at bounding box center [110, 50] width 76 height 11
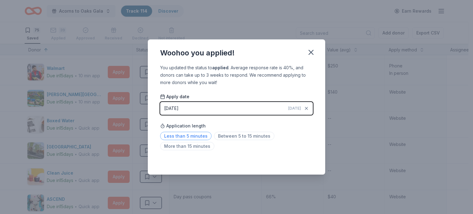
click at [206, 135] on span "Less than 5 minutes" at bounding box center [185, 136] width 51 height 8
click at [311, 54] on icon "button" at bounding box center [311, 52] width 9 height 9
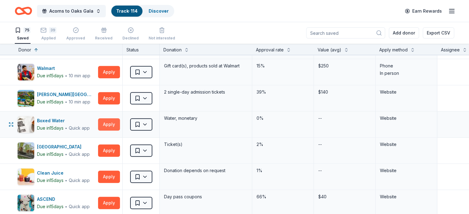
click at [117, 127] on button "Apply" at bounding box center [109, 124] width 22 height 12
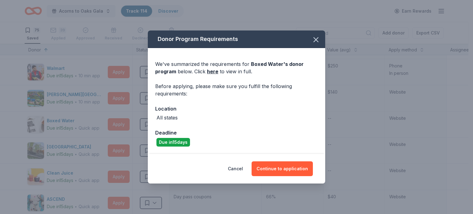
click at [275, 161] on div "Cancel Continue to application" at bounding box center [236, 169] width 177 height 30
click at [273, 170] on button "Continue to application" at bounding box center [282, 168] width 61 height 15
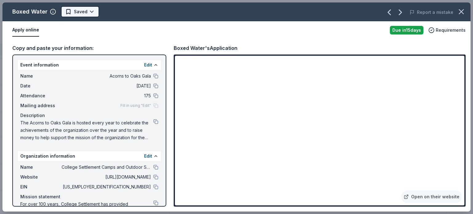
click at [91, 17] on body "Acorns to Oaks Gala Track · 114 Discover Earn Rewards 75 Saved 39 Applied Appro…" at bounding box center [234, 107] width 469 height 214
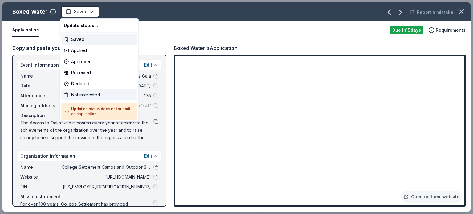
click at [97, 95] on div "Not interested" at bounding box center [99, 94] width 76 height 11
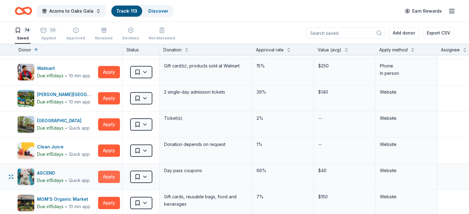
click at [116, 177] on button "Apply" at bounding box center [109, 177] width 22 height 12
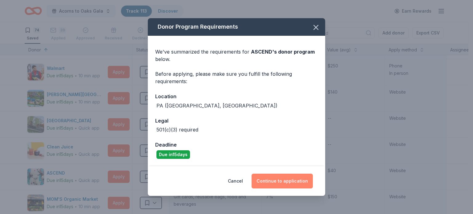
click at [301, 176] on button "Continue to application" at bounding box center [282, 181] width 61 height 15
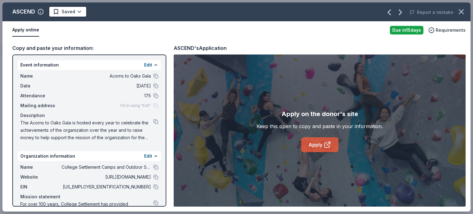
click at [327, 149] on link "Apply" at bounding box center [319, 144] width 37 height 15
click at [464, 13] on icon "button" at bounding box center [461, 11] width 9 height 9
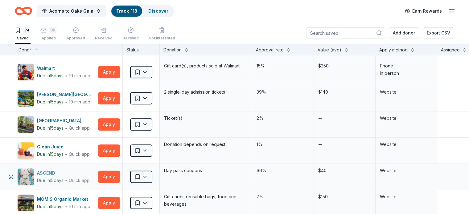
click at [58, 170] on div "ASCEND" at bounding box center [63, 172] width 53 height 7
click at [155, 176] on html "Acorns to Oaks Gala Track · 113 Discover Earn Rewards 74 Saved 39 Applied Appro…" at bounding box center [234, 107] width 469 height 214
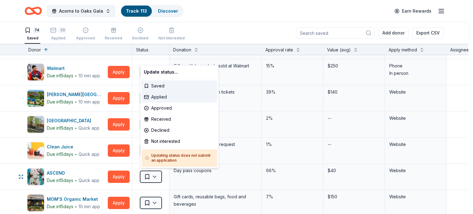
click at [169, 99] on div "Applied" at bounding box center [179, 97] width 76 height 11
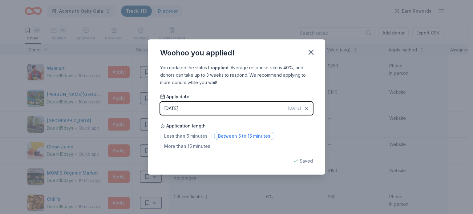
click at [226, 134] on span "Between 5 to 15 minutes" at bounding box center [244, 136] width 60 height 8
click at [312, 52] on icon "button" at bounding box center [311, 52] width 9 height 9
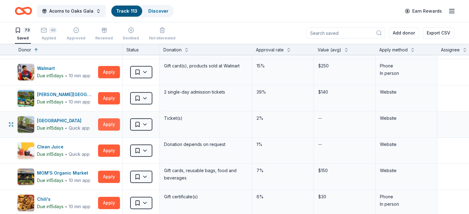
click at [120, 124] on button "Apply" at bounding box center [109, 124] width 22 height 12
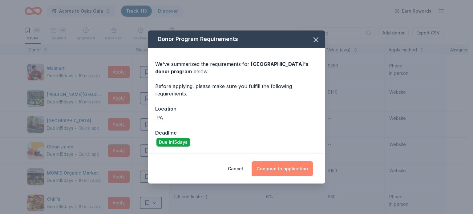
click at [264, 167] on button "Continue to application" at bounding box center [282, 168] width 61 height 15
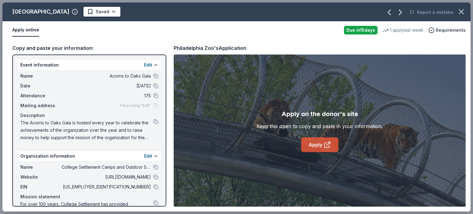
click at [331, 142] on icon at bounding box center [327, 144] width 7 height 7
click at [86, 8] on html "Acorns to Oaks Gala Track · 113 Discover Earn Rewards 73 Saved 40 Applied Appro…" at bounding box center [236, 107] width 473 height 214
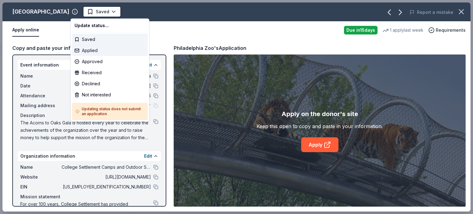
click at [94, 45] on div "Applied" at bounding box center [110, 50] width 76 height 11
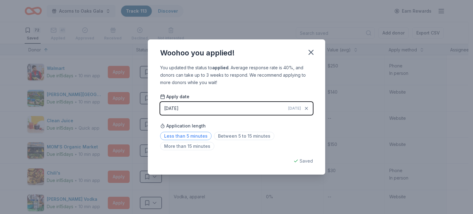
click at [203, 136] on span "Less than 5 minutes" at bounding box center [185, 136] width 51 height 8
click at [307, 52] on icon "button" at bounding box center [311, 52] width 9 height 9
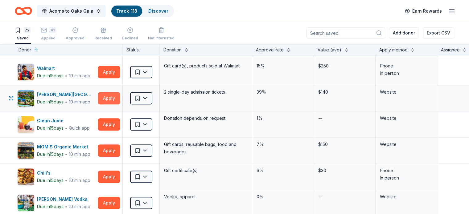
click at [120, 98] on button "Apply" at bounding box center [109, 98] width 22 height 12
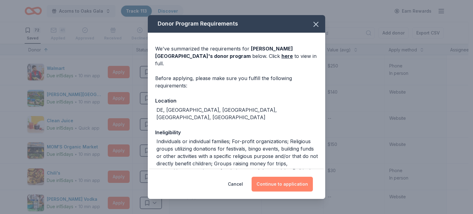
click at [285, 186] on button "Continue to application" at bounding box center [282, 184] width 61 height 15
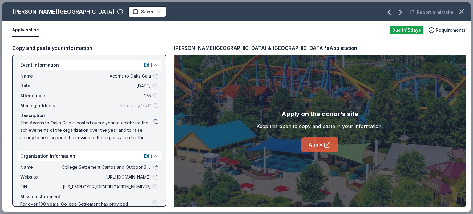
click at [327, 145] on icon at bounding box center [328, 143] width 3 height 3
click at [457, 7] on button "button" at bounding box center [462, 12] width 14 height 14
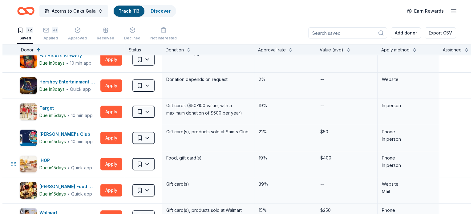
scroll to position [185, 0]
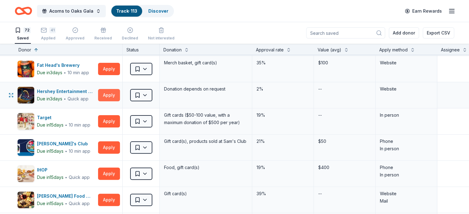
click at [113, 96] on button "Apply" at bounding box center [109, 95] width 22 height 12
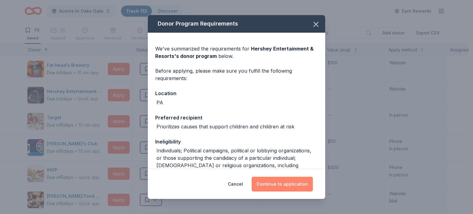
click at [276, 186] on button "Continue to application" at bounding box center [282, 184] width 61 height 15
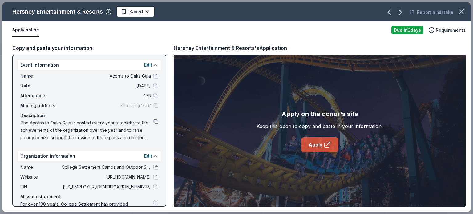
click at [325, 146] on icon at bounding box center [327, 144] width 7 height 7
